Goal: Ask a question: Seek information or help from site administrators or community

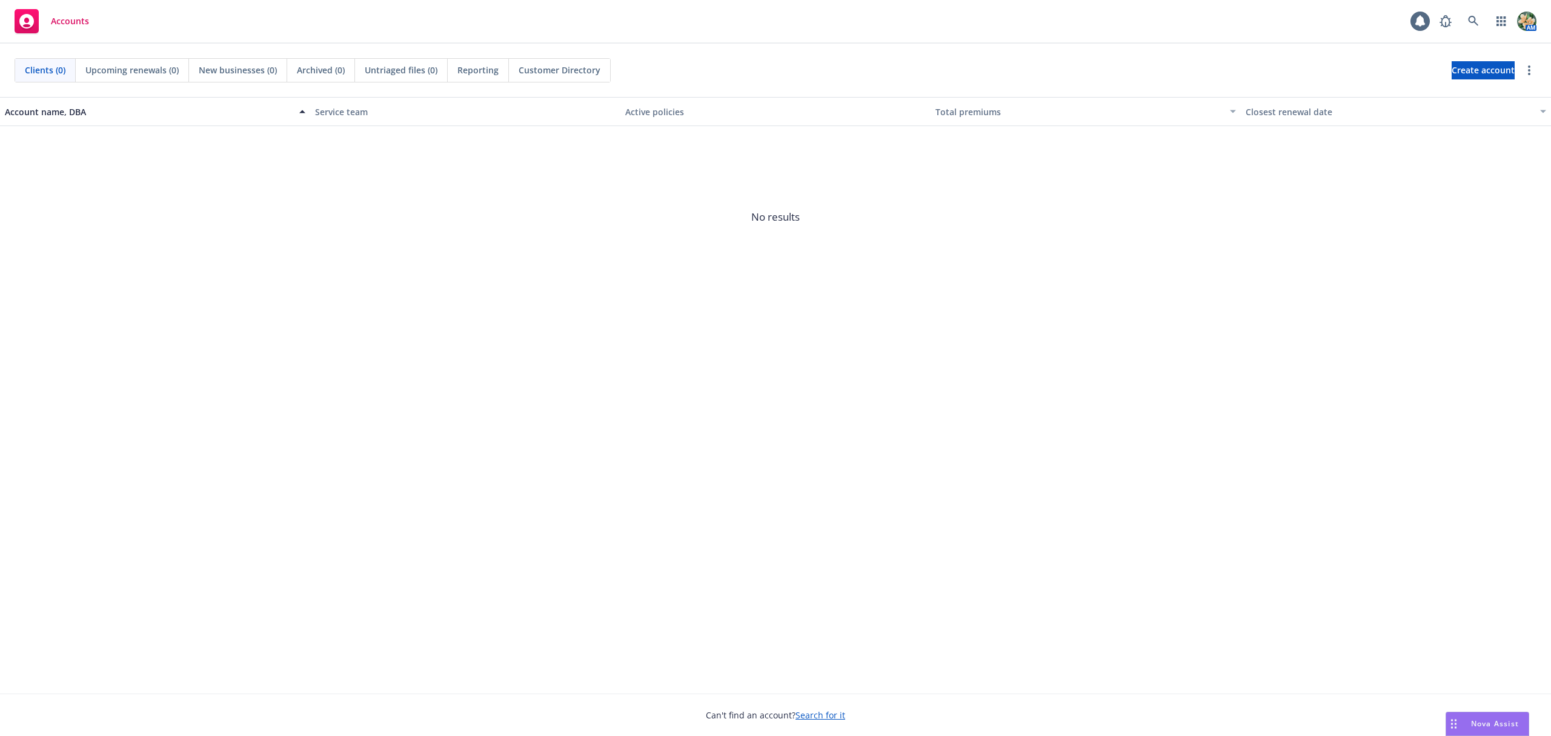
click at [1472, 725] on span "Nova Assist" at bounding box center [1495, 723] width 48 height 10
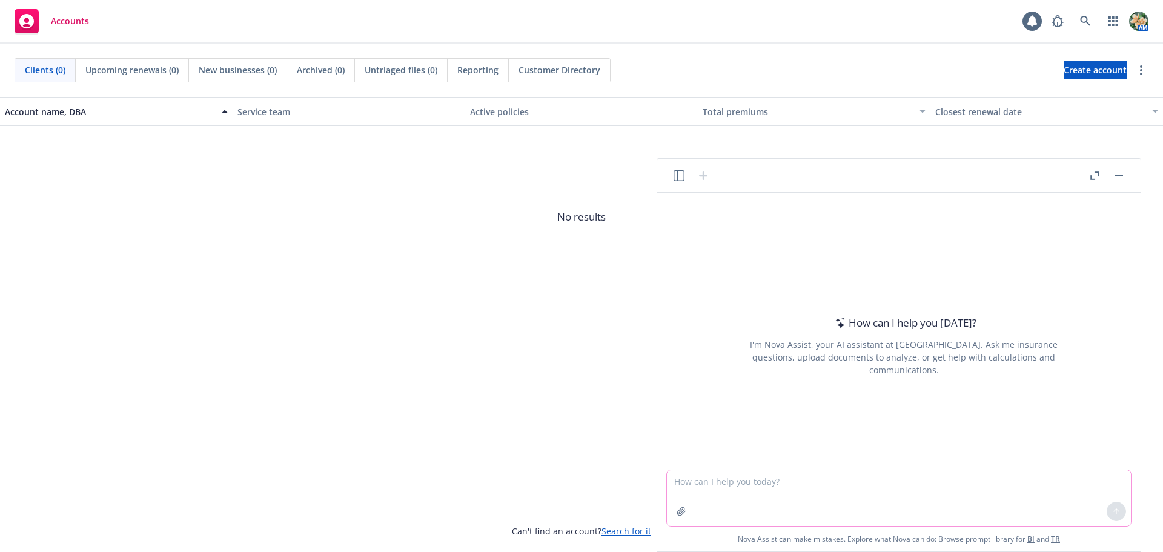
drag, startPoint x: 1450, startPoint y: 15, endPoint x: 691, endPoint y: 482, distance: 891.7
click at [691, 482] on textarea at bounding box center [899, 498] width 464 height 56
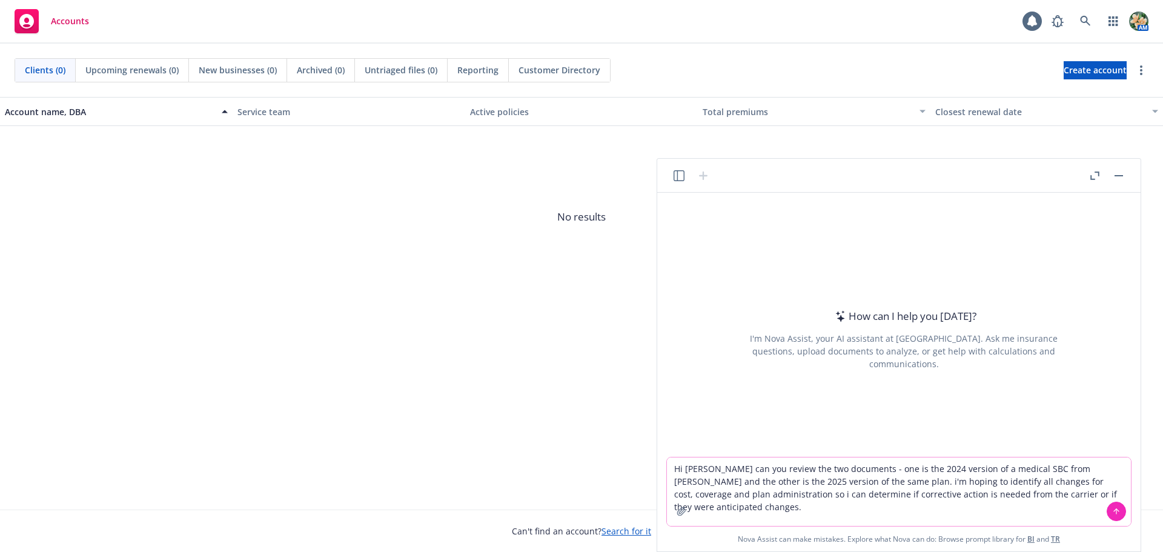
type textarea "Hi [PERSON_NAME] can you review the two documents - one is the 2024 version of …"
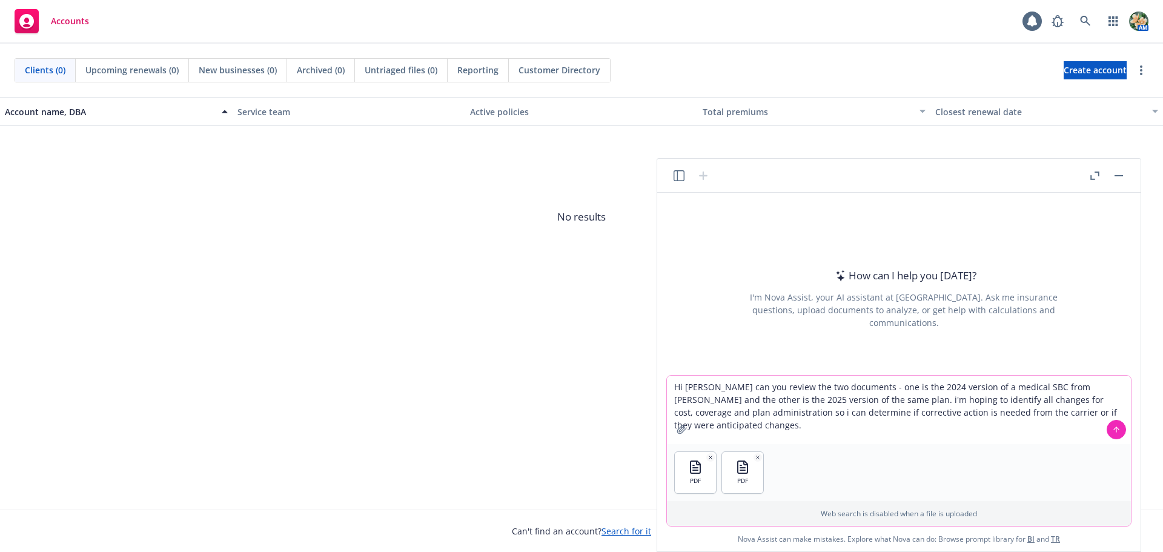
click at [1118, 428] on icon at bounding box center [1116, 428] width 5 height 2
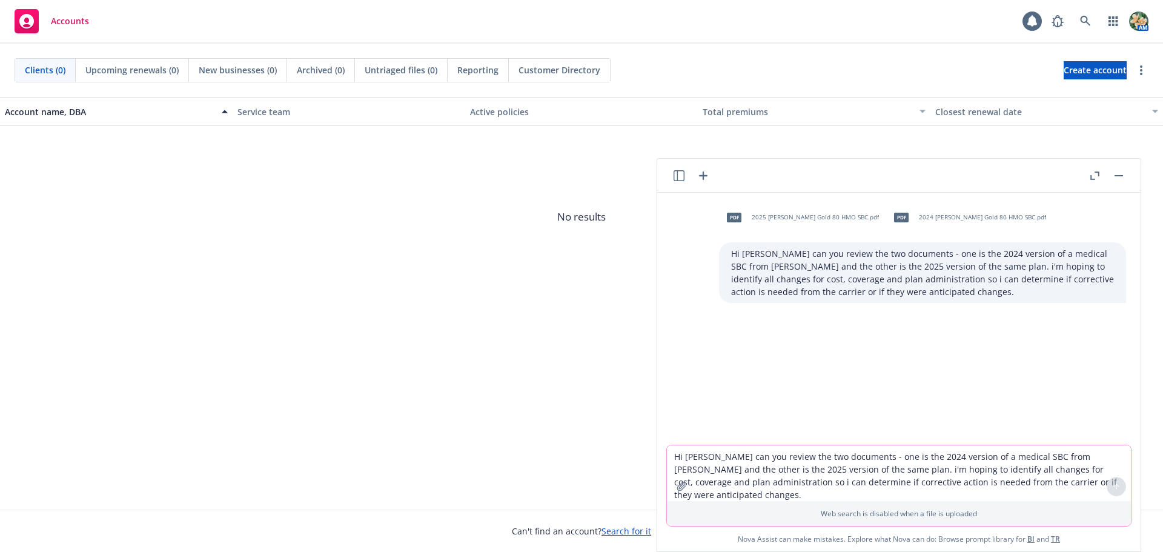
click at [752, 475] on textarea "Hi [PERSON_NAME] can you review the two documents - one is the 2024 version of …" at bounding box center [899, 473] width 464 height 56
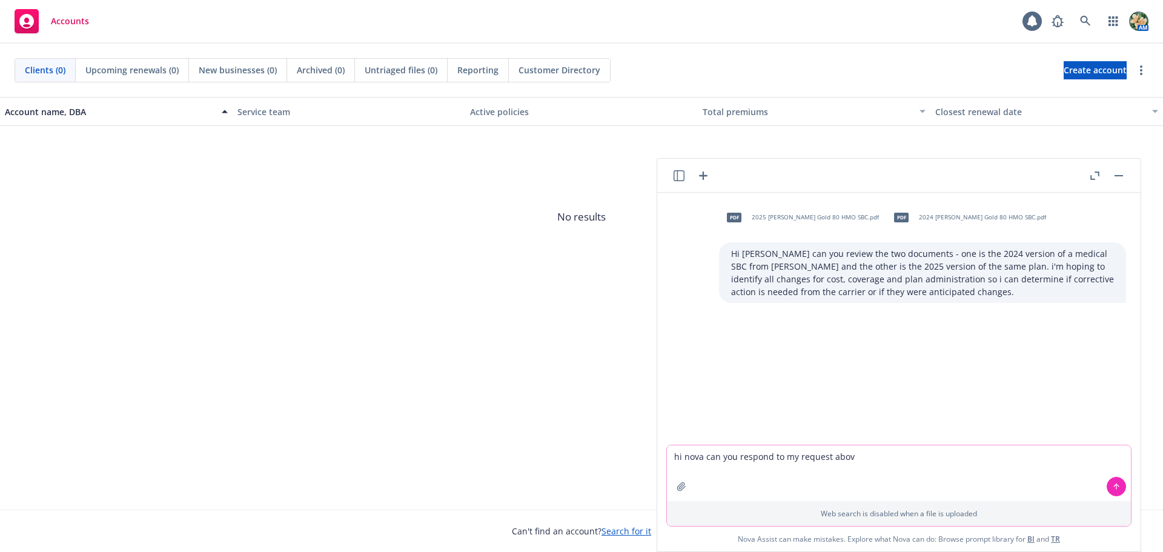
type textarea "hi nova can you respond to my request above"
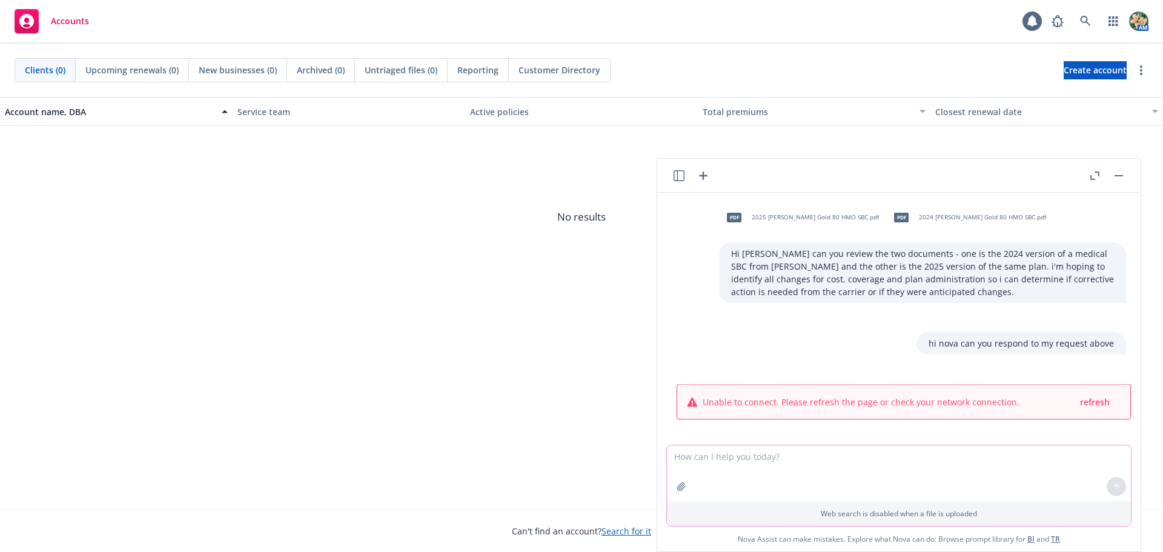
scroll to position [4, 0]
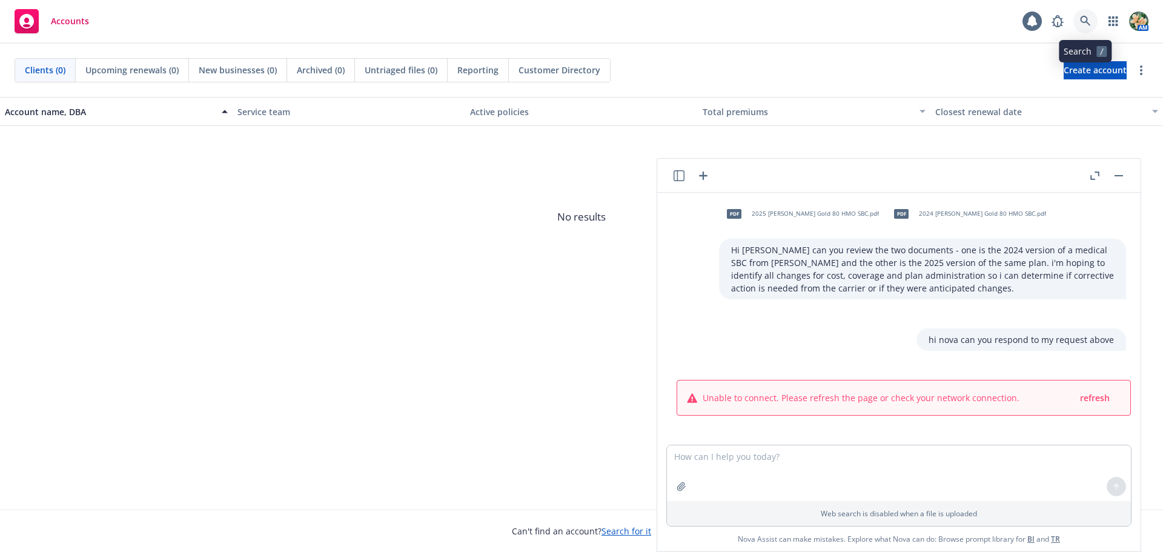
click at [1091, 21] on link at bounding box center [1086, 21] width 24 height 24
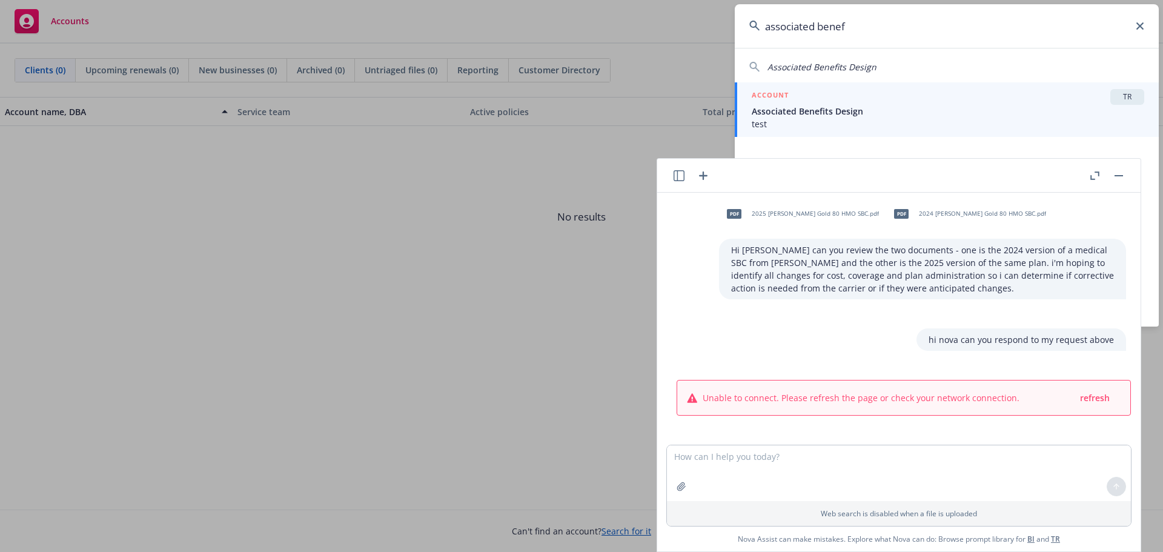
type input "associated benef"
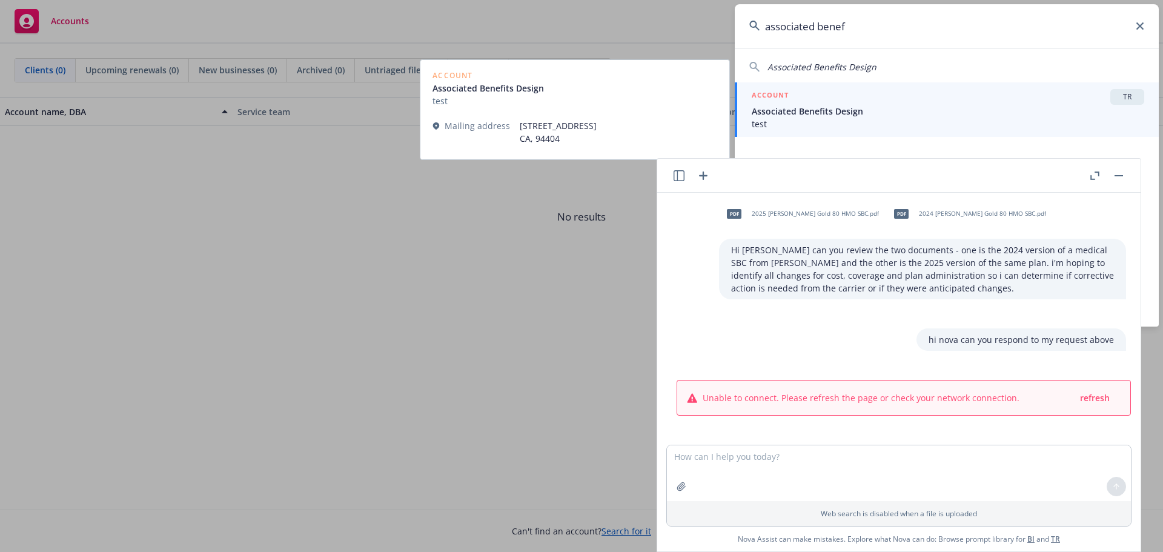
click at [798, 113] on span "Associated Benefits Design" at bounding box center [948, 111] width 393 height 13
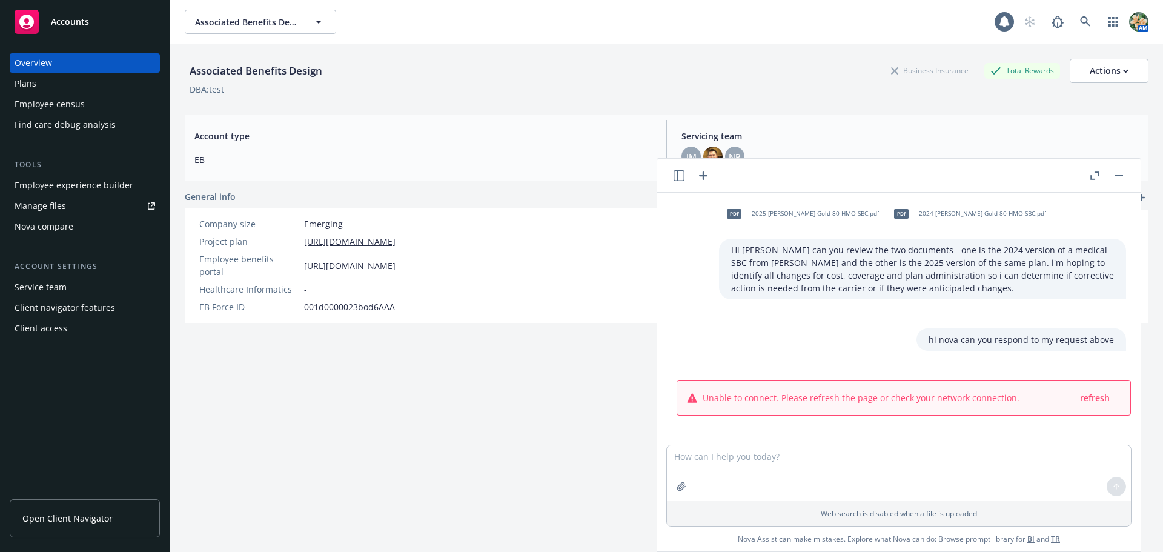
click at [1122, 178] on button "button" at bounding box center [1119, 175] width 15 height 15
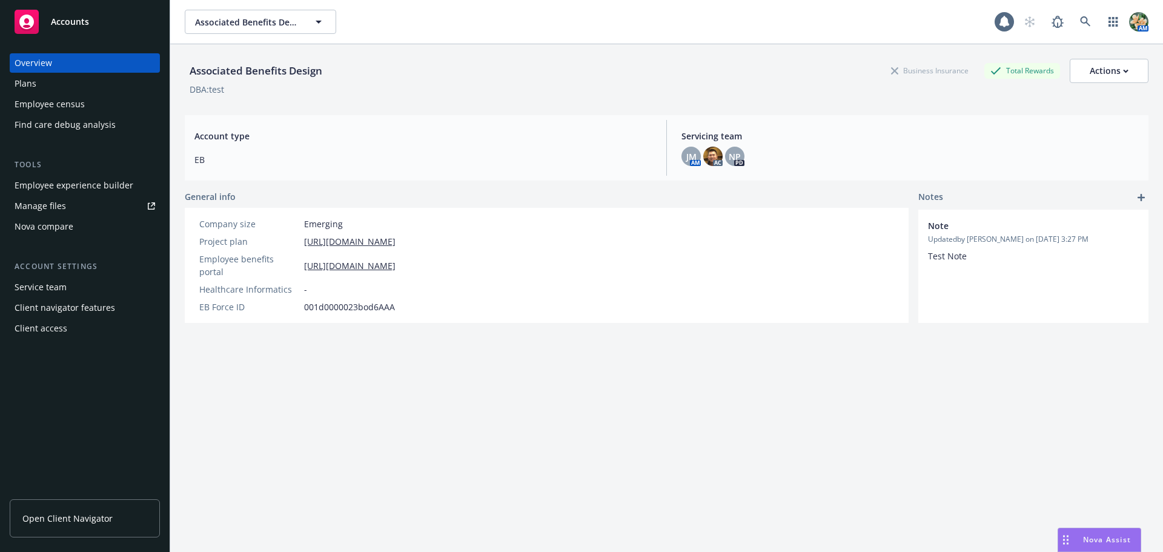
click at [1097, 537] on span "Nova Assist" at bounding box center [1107, 539] width 48 height 10
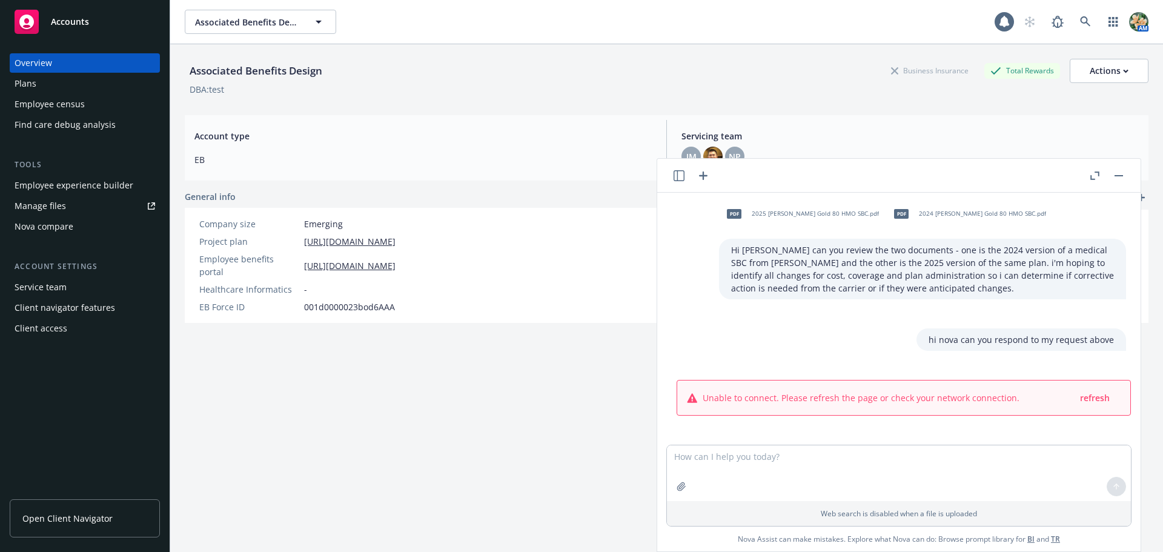
click at [680, 171] on icon "button" at bounding box center [679, 175] width 11 height 11
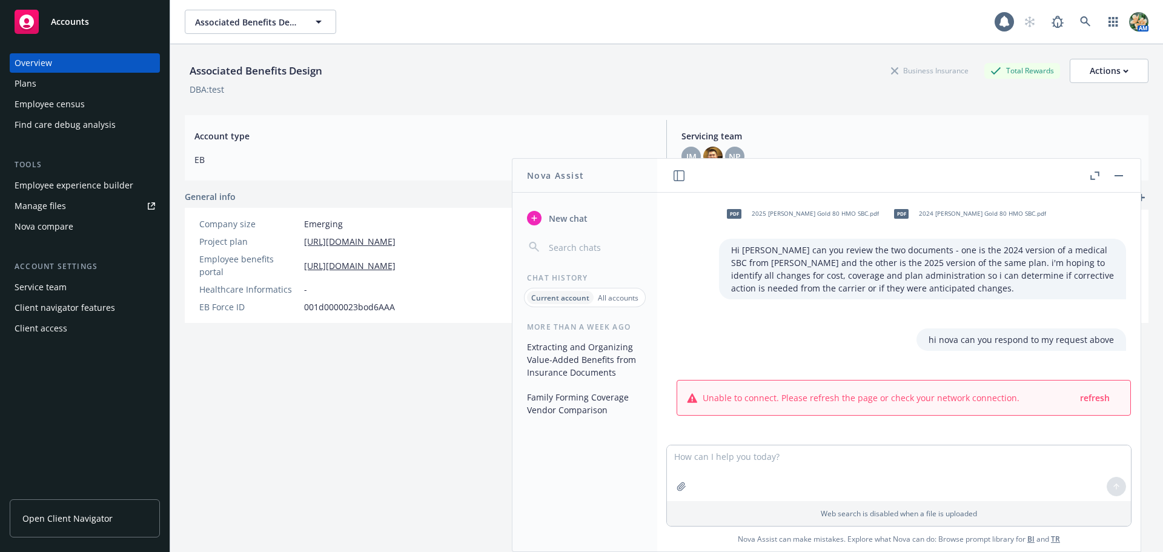
click at [680, 171] on icon "button" at bounding box center [679, 175] width 11 height 11
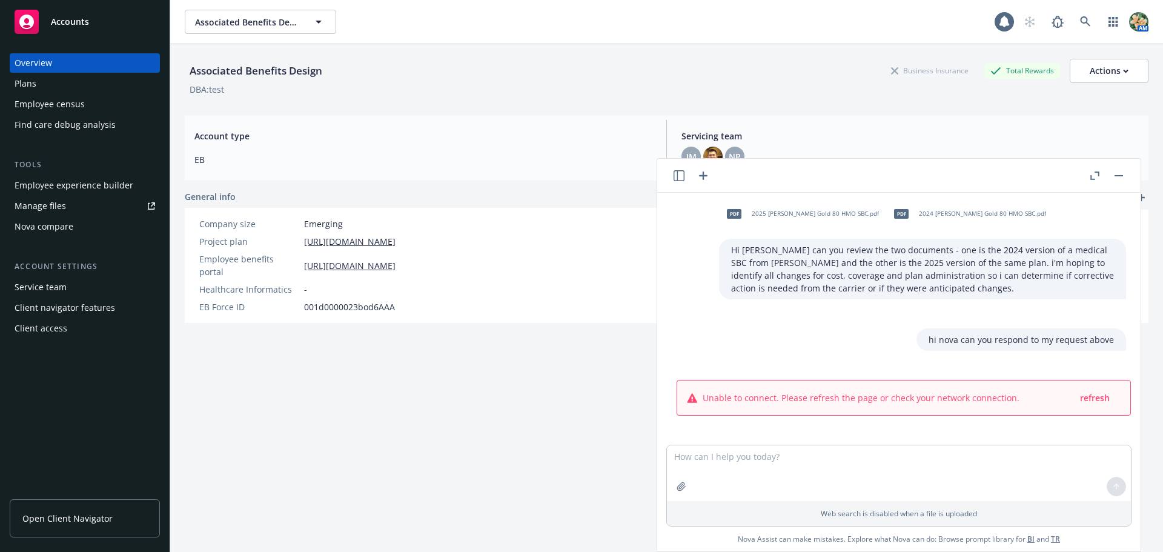
click at [702, 177] on icon "button" at bounding box center [703, 175] width 15 height 15
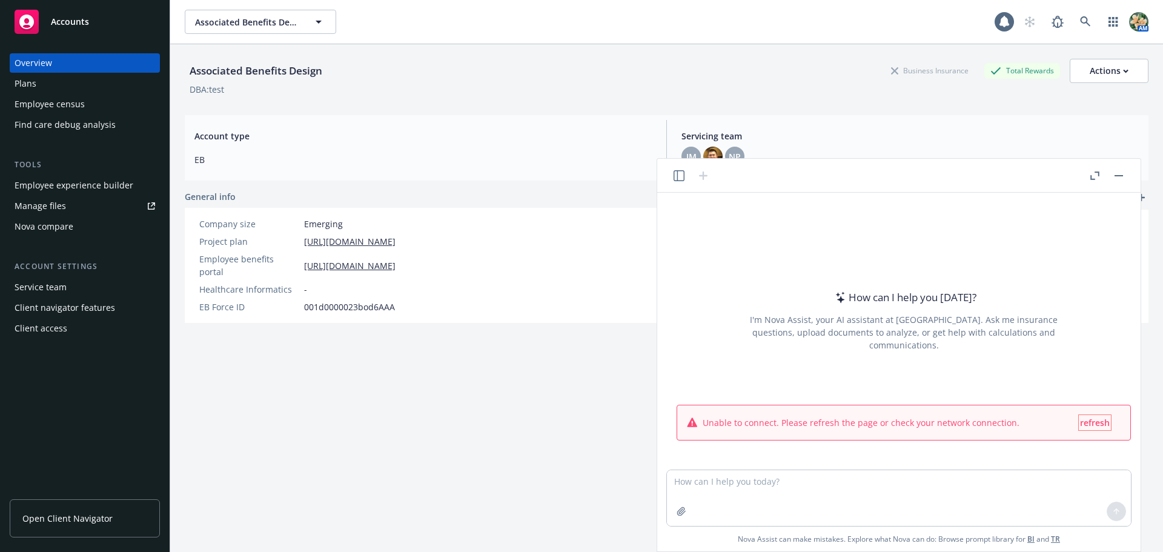
click at [1084, 422] on span "refresh" at bounding box center [1095, 423] width 30 height 12
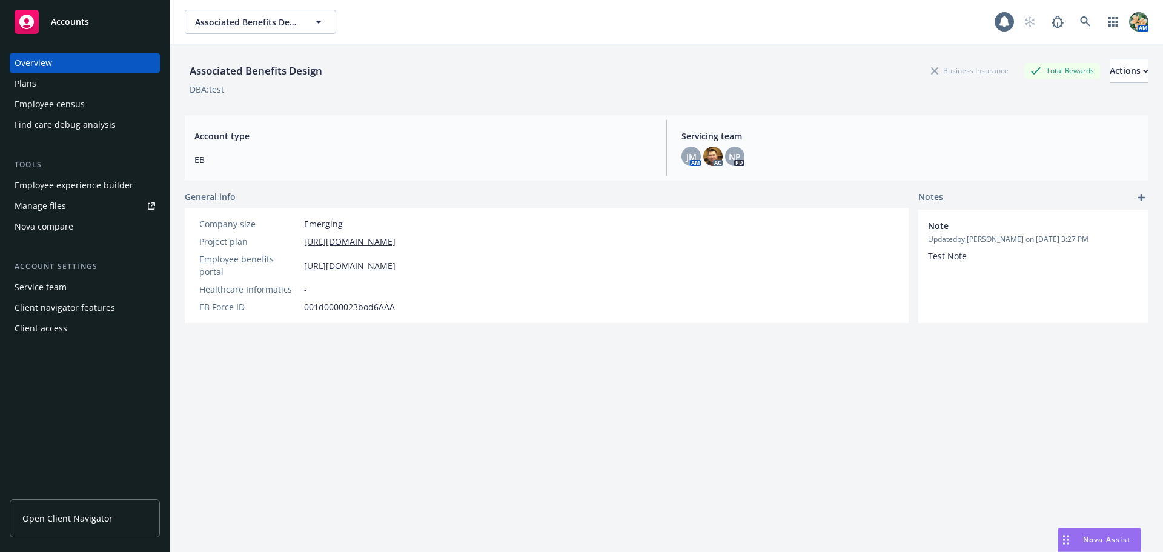
click at [1094, 540] on span "Nova Assist" at bounding box center [1107, 539] width 48 height 10
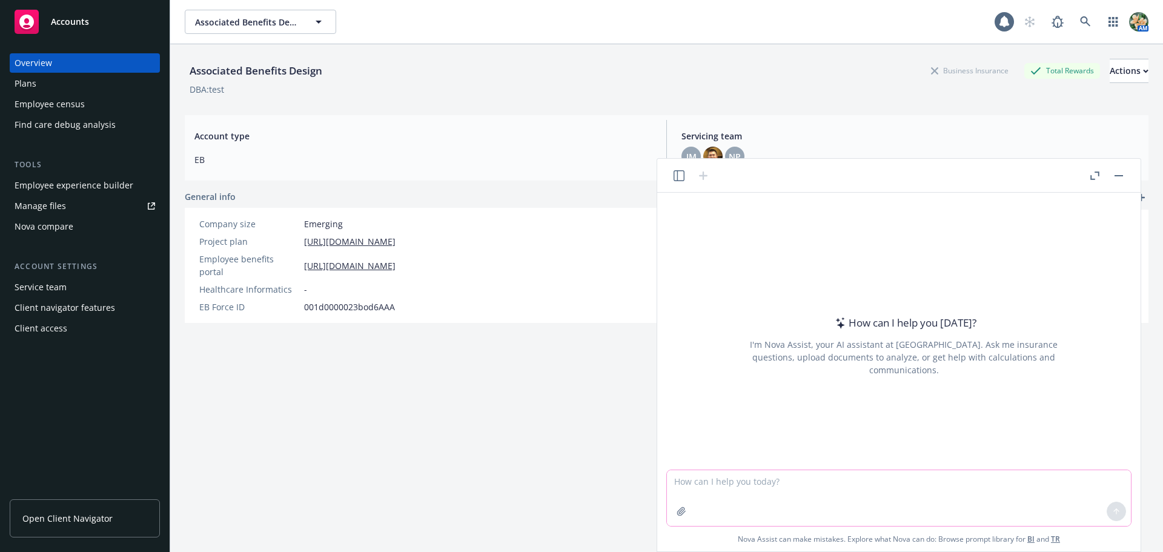
click at [733, 491] on textarea at bounding box center [899, 498] width 464 height 56
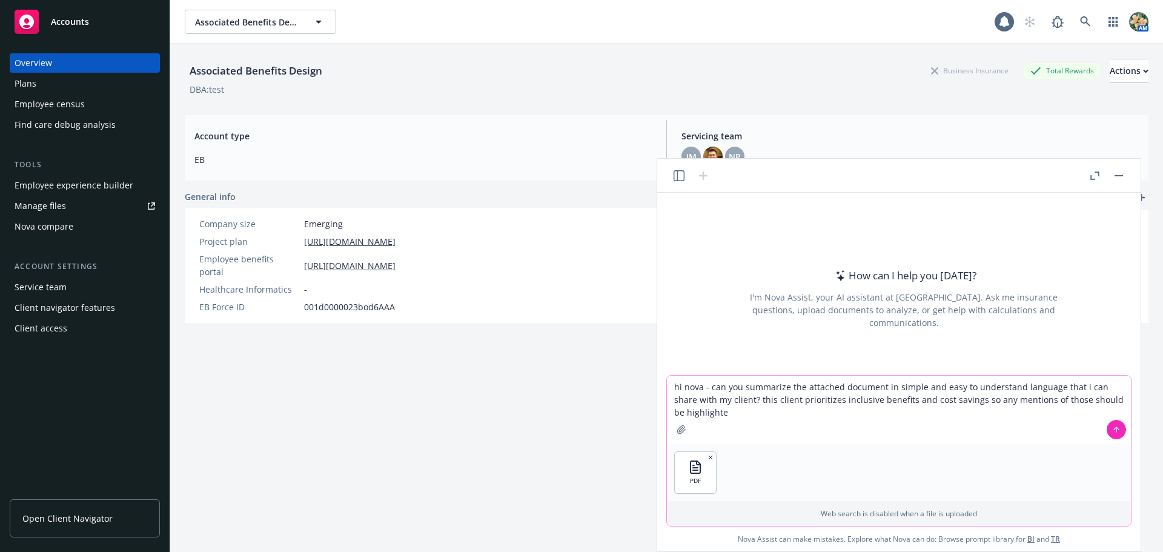
type textarea "hi nova - can you summarize the attached document in simple and easy to underst…"
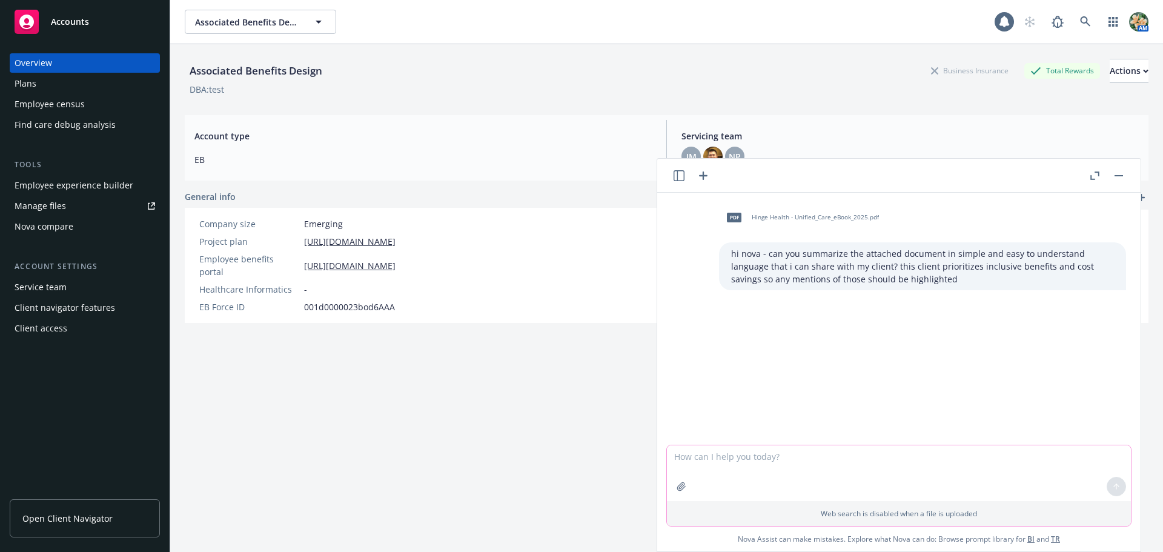
drag, startPoint x: 714, startPoint y: 453, endPoint x: 488, endPoint y: 403, distance: 231.5
click at [715, 453] on textarea at bounding box center [899, 473] width 464 height 56
type textarea "hi nova can you respond to my request above?"
